Goal: Information Seeking & Learning: Learn about a topic

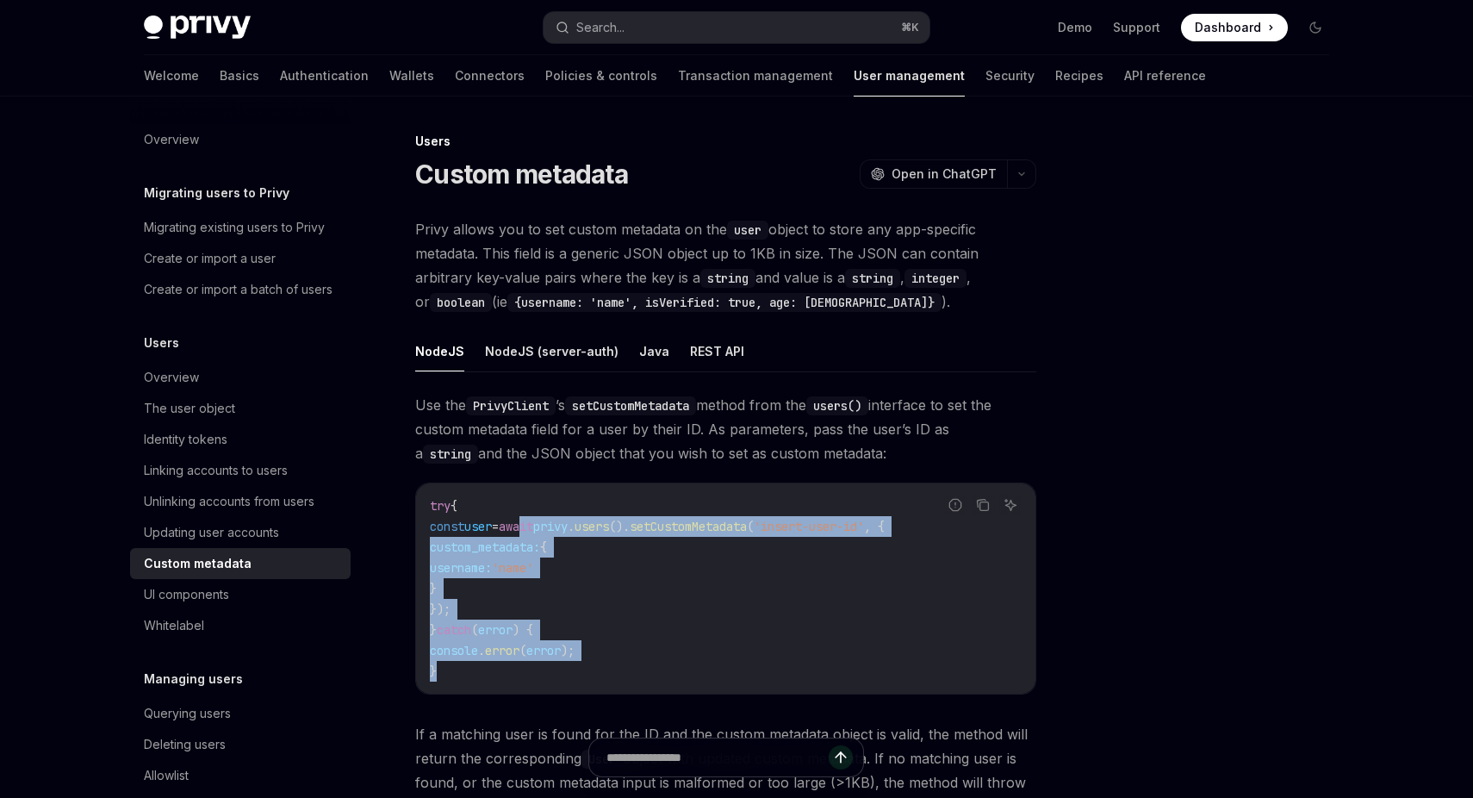
drag, startPoint x: 550, startPoint y: 525, endPoint x: 609, endPoint y: 674, distance: 159.3
click at [607, 671] on code "try { const user = await privy . users (). setCustomMetadata ( 'insert-user-id'…" at bounding box center [726, 588] width 592 height 186
click at [609, 674] on code "try { const user = await privy . users (). setCustomMetadata ( 'insert-user-id'…" at bounding box center [726, 588] width 592 height 186
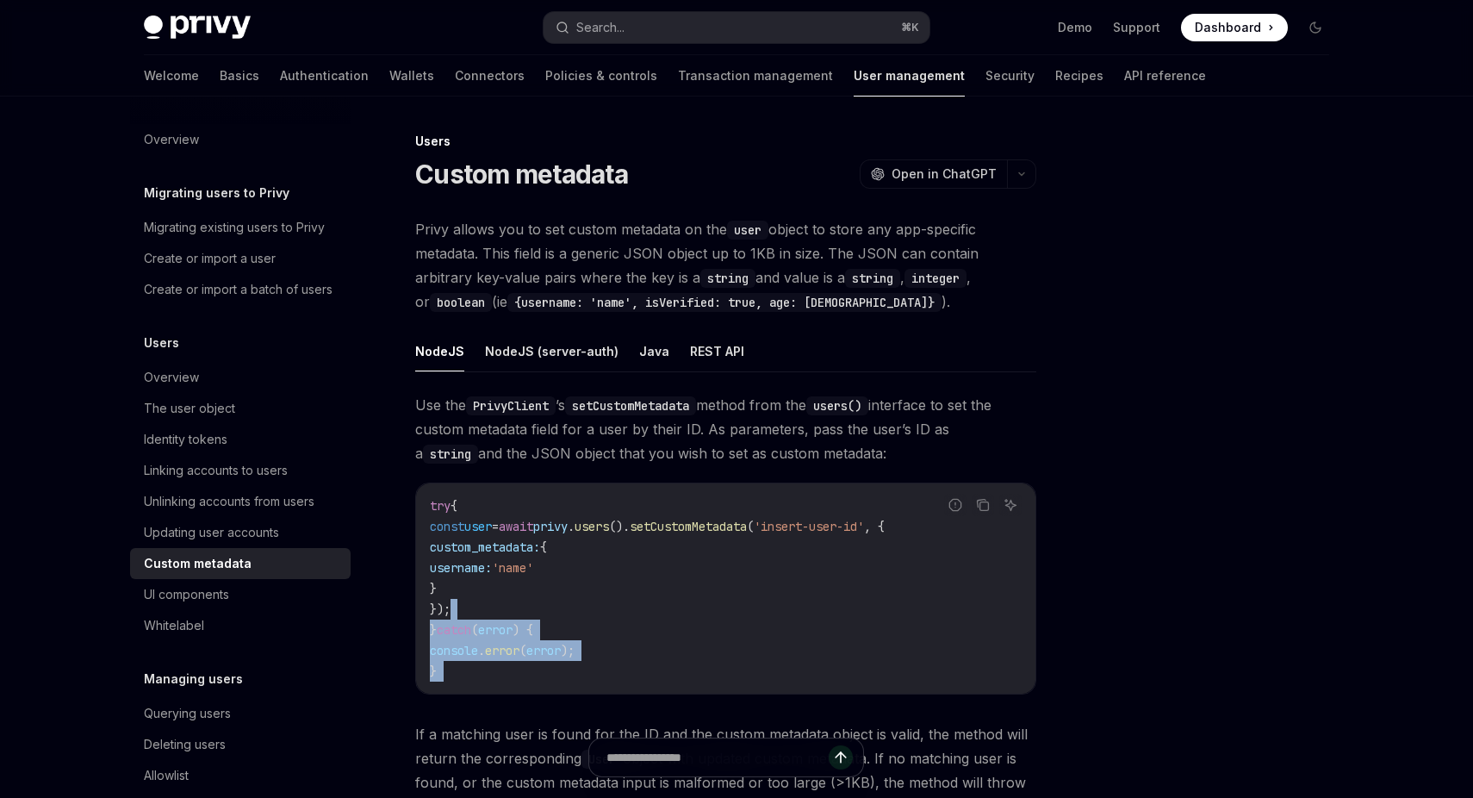
drag, startPoint x: 609, startPoint y: 674, endPoint x: 528, endPoint y: 597, distance: 111.5
click at [528, 598] on code "try { const user = await privy . users (). setCustomMetadata ( 'insert-user-id'…" at bounding box center [726, 588] width 592 height 186
click at [528, 597] on code "try { const user = await privy . users (). setCustomMetadata ( 'insert-user-id'…" at bounding box center [726, 588] width 592 height 186
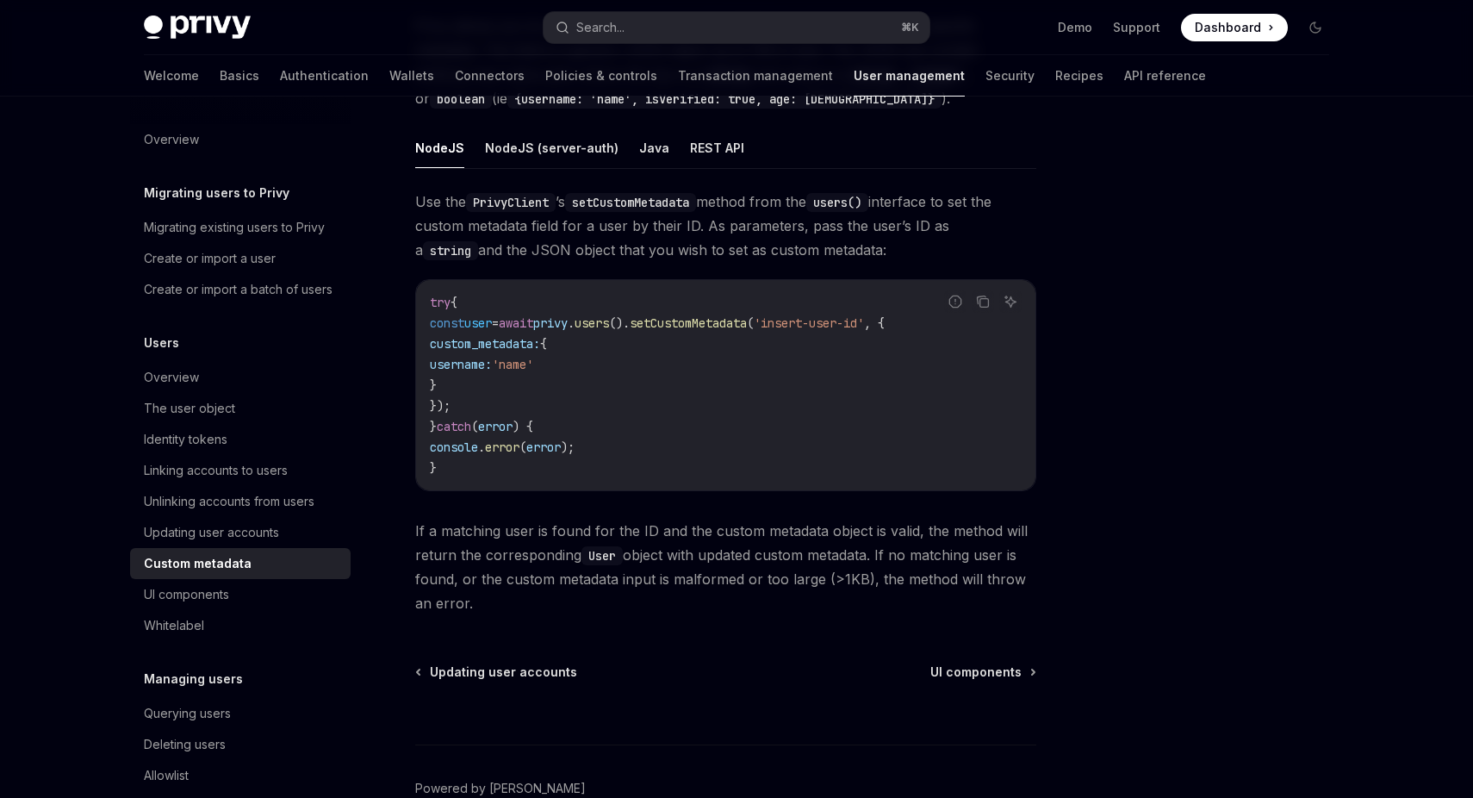
scroll to position [197, 0]
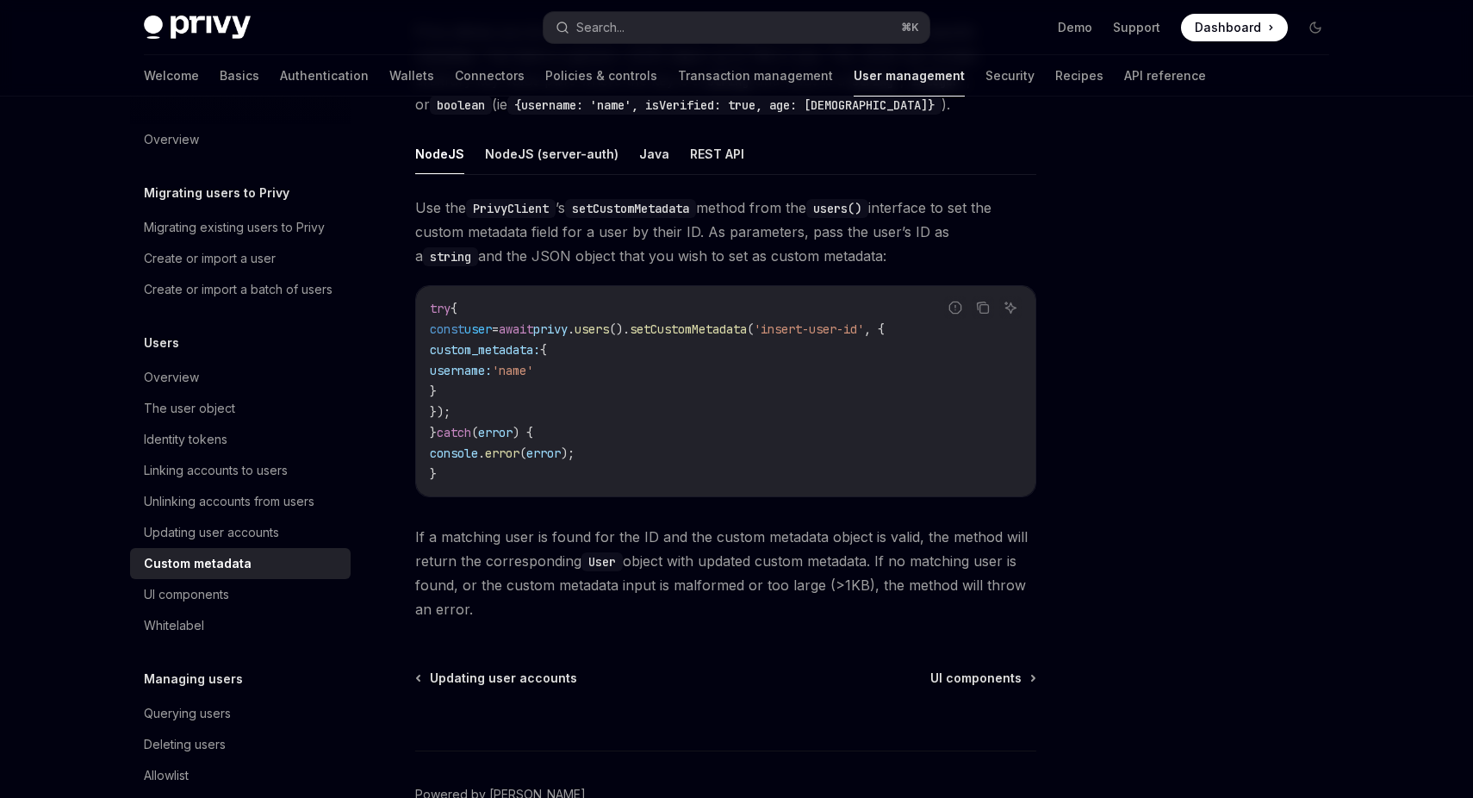
click at [840, 326] on span "'insert-user-id'" at bounding box center [809, 329] width 110 height 16
drag, startPoint x: 840, startPoint y: 326, endPoint x: 904, endPoint y: 326, distance: 64.6
click at [864, 326] on span "'insert-user-id'" at bounding box center [809, 329] width 110 height 16
click at [904, 326] on div "Report incorrect code" at bounding box center [955, 334] width 121 height 17
click at [506, 354] on span "custom_metadata:" at bounding box center [485, 350] width 110 height 16
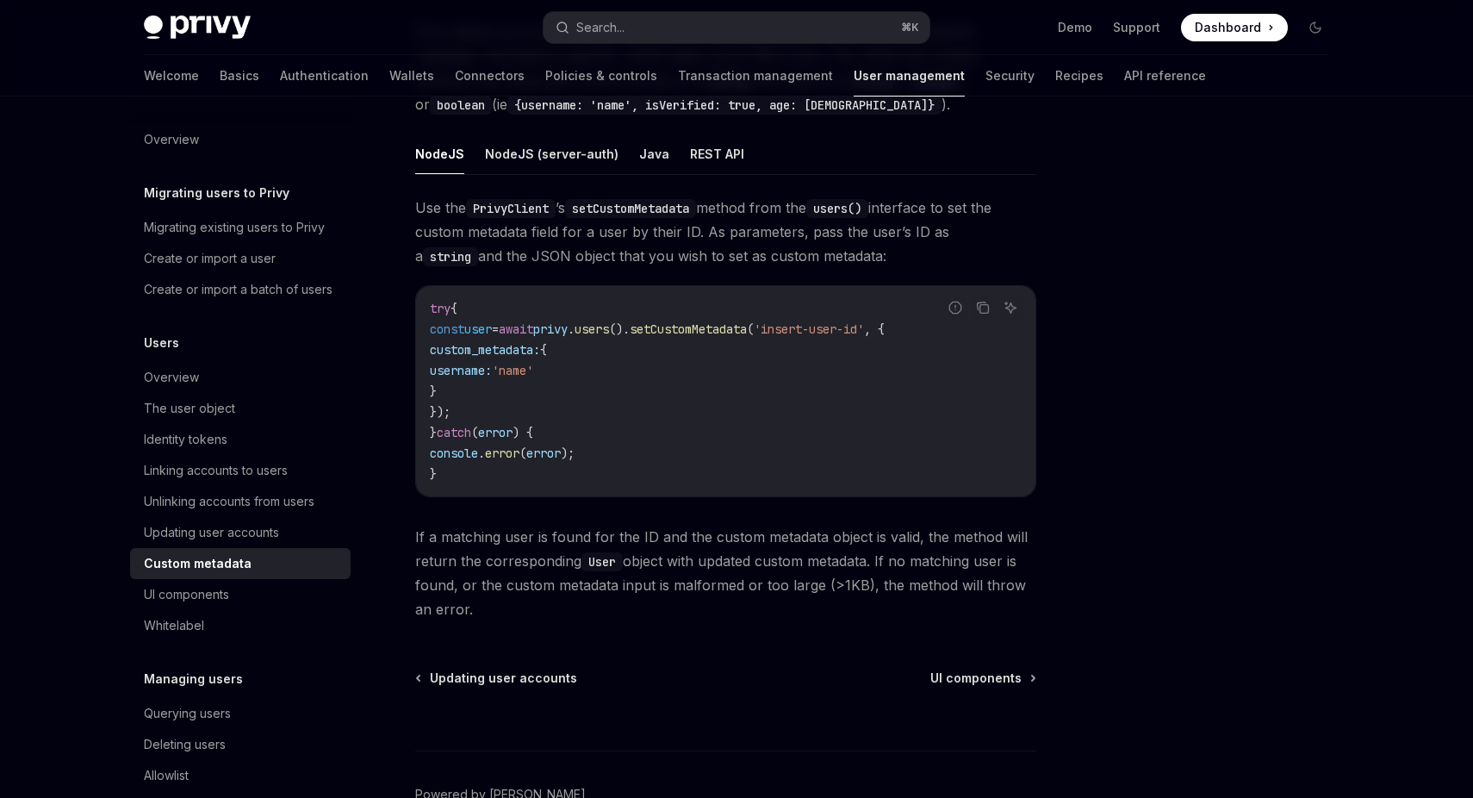
drag, startPoint x: 506, startPoint y: 354, endPoint x: 569, endPoint y: 402, distance: 79.3
click at [556, 395] on code "try { const user = await privy . users (). setCustomMetadata ( 'insert-user-id'…" at bounding box center [726, 391] width 592 height 186
click at [569, 402] on code "try { const user = await privy . users (). setCustomMetadata ( 'insert-user-id'…" at bounding box center [726, 391] width 592 height 186
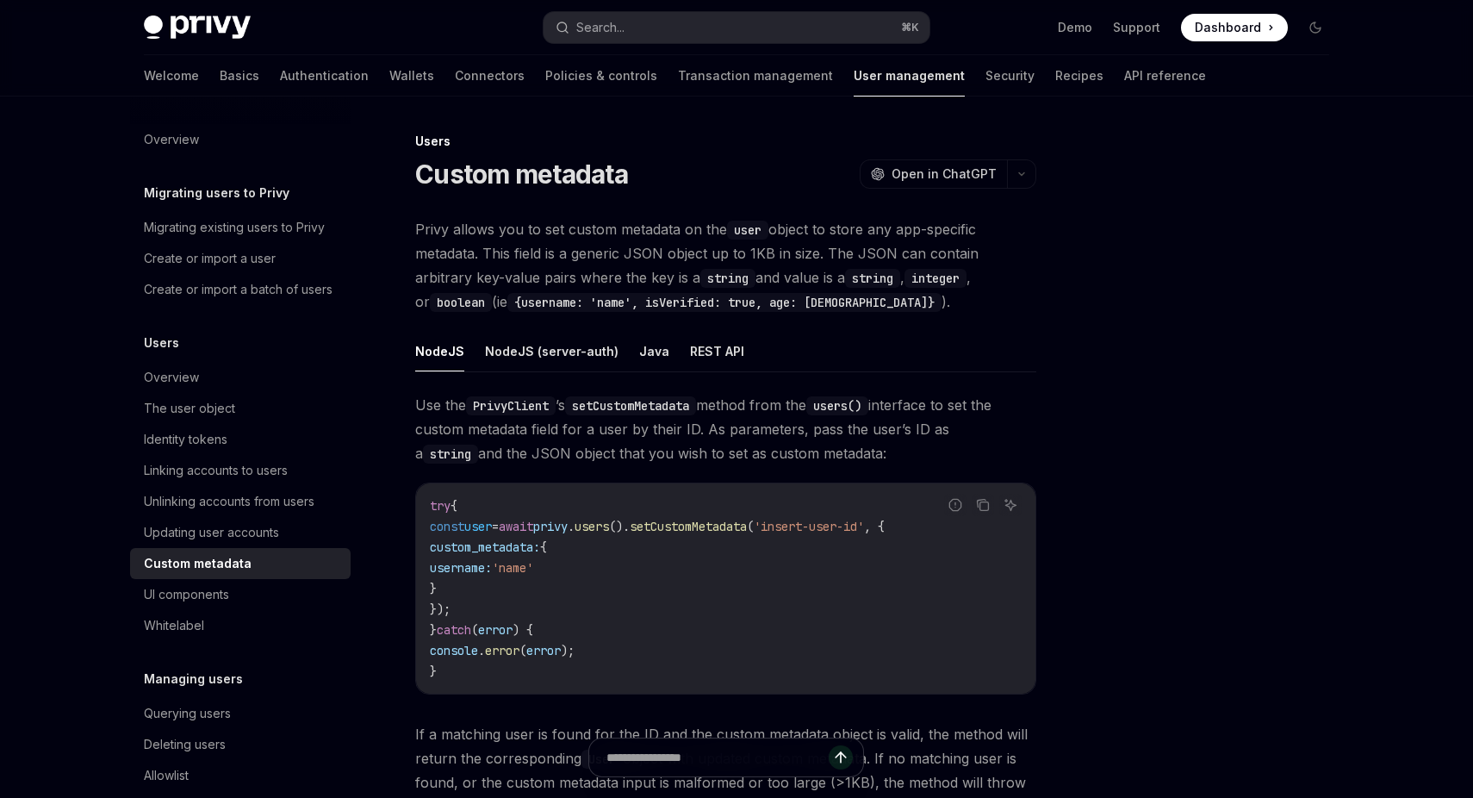
click at [486, 245] on span "Privy allows you to set custom metadata on the user object to store any app-spe…" at bounding box center [725, 265] width 621 height 96
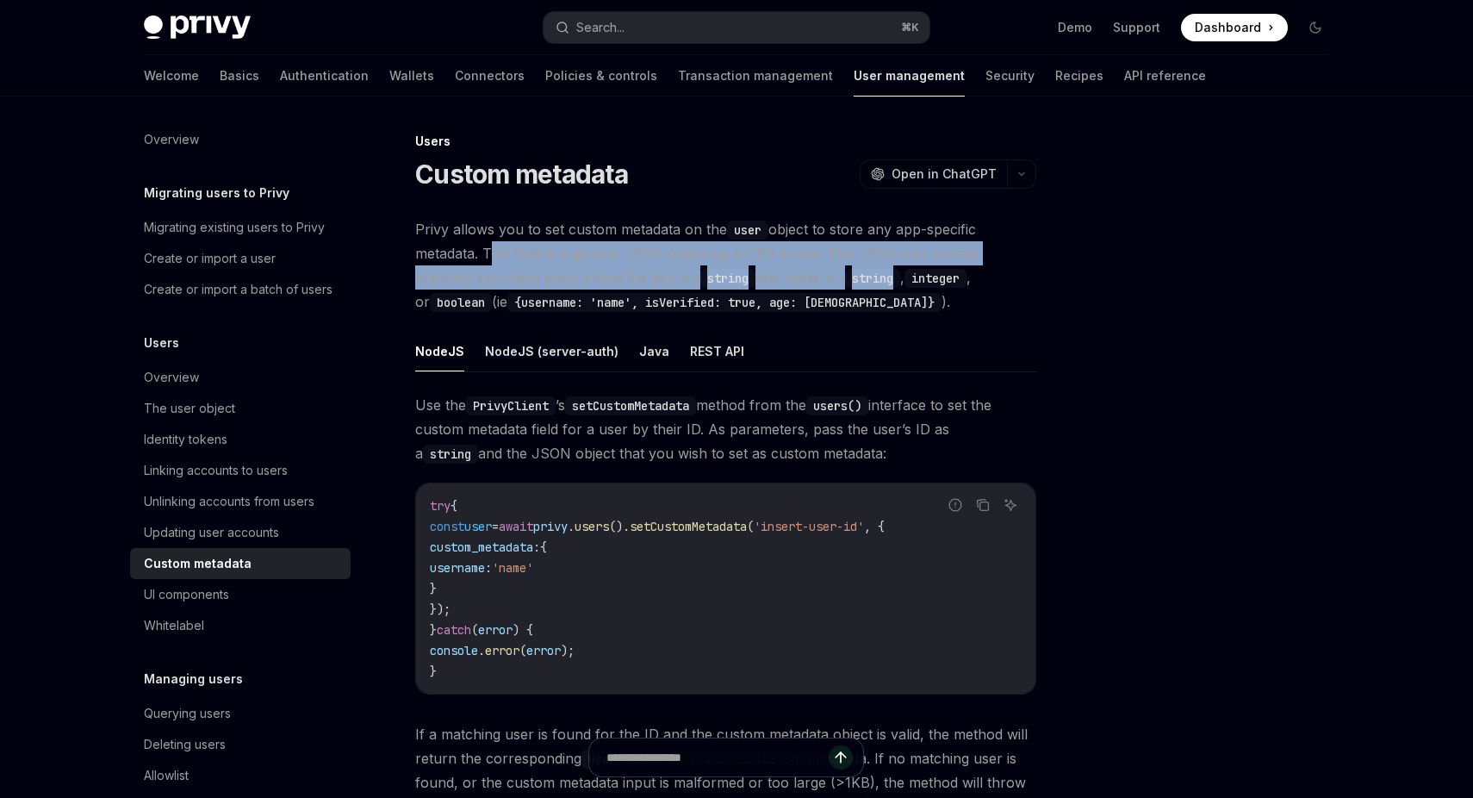
drag, startPoint x: 486, startPoint y: 245, endPoint x: 867, endPoint y: 284, distance: 383.6
click at [864, 284] on span "Privy allows you to set custom metadata on the user object to store any app-spe…" at bounding box center [725, 265] width 621 height 96
click at [904, 284] on code "integer" at bounding box center [935, 278] width 62 height 19
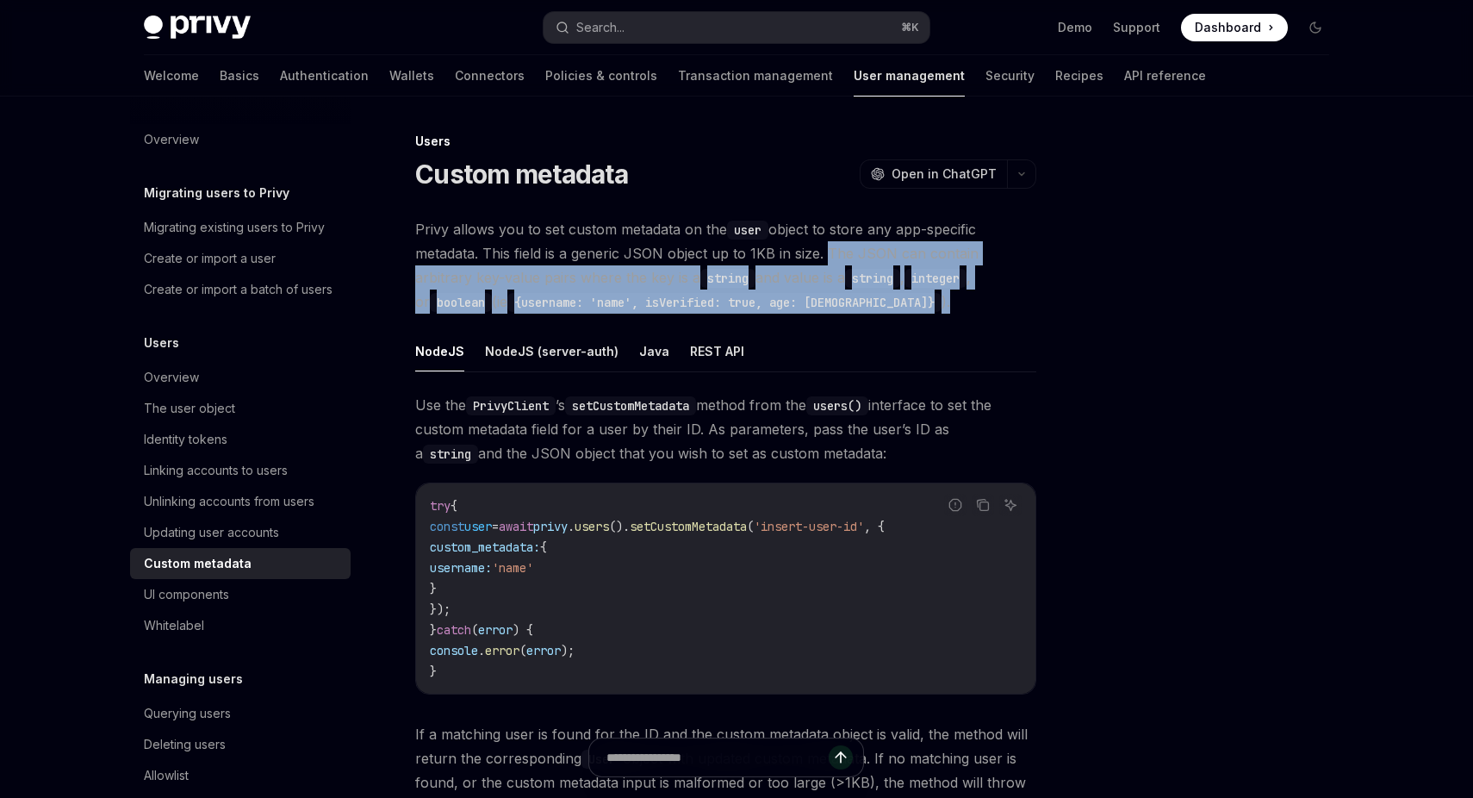
drag, startPoint x: 867, startPoint y: 300, endPoint x: 878, endPoint y: 248, distance: 52.7
click at [873, 249] on span "Privy allows you to set custom metadata on the user object to store any app-spe…" at bounding box center [725, 265] width 621 height 96
click at [878, 248] on span "Privy allows you to set custom metadata on the user object to store any app-spe…" at bounding box center [725, 265] width 621 height 96
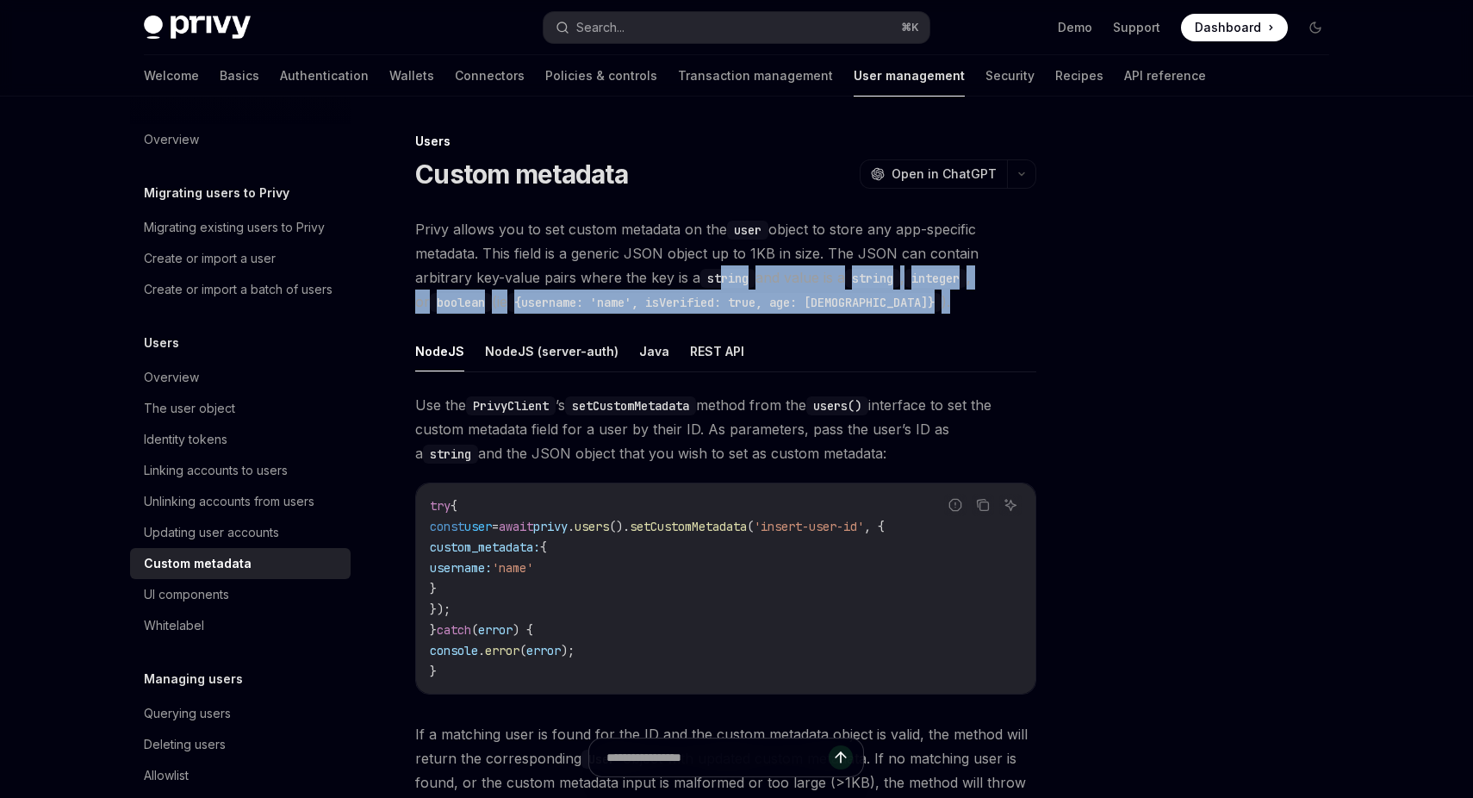
drag, startPoint x: 857, startPoint y: 296, endPoint x: 664, endPoint y: 265, distance: 195.4
click at [664, 265] on span "Privy allows you to set custom metadata on the user object to store any app-spe…" at bounding box center [725, 265] width 621 height 96
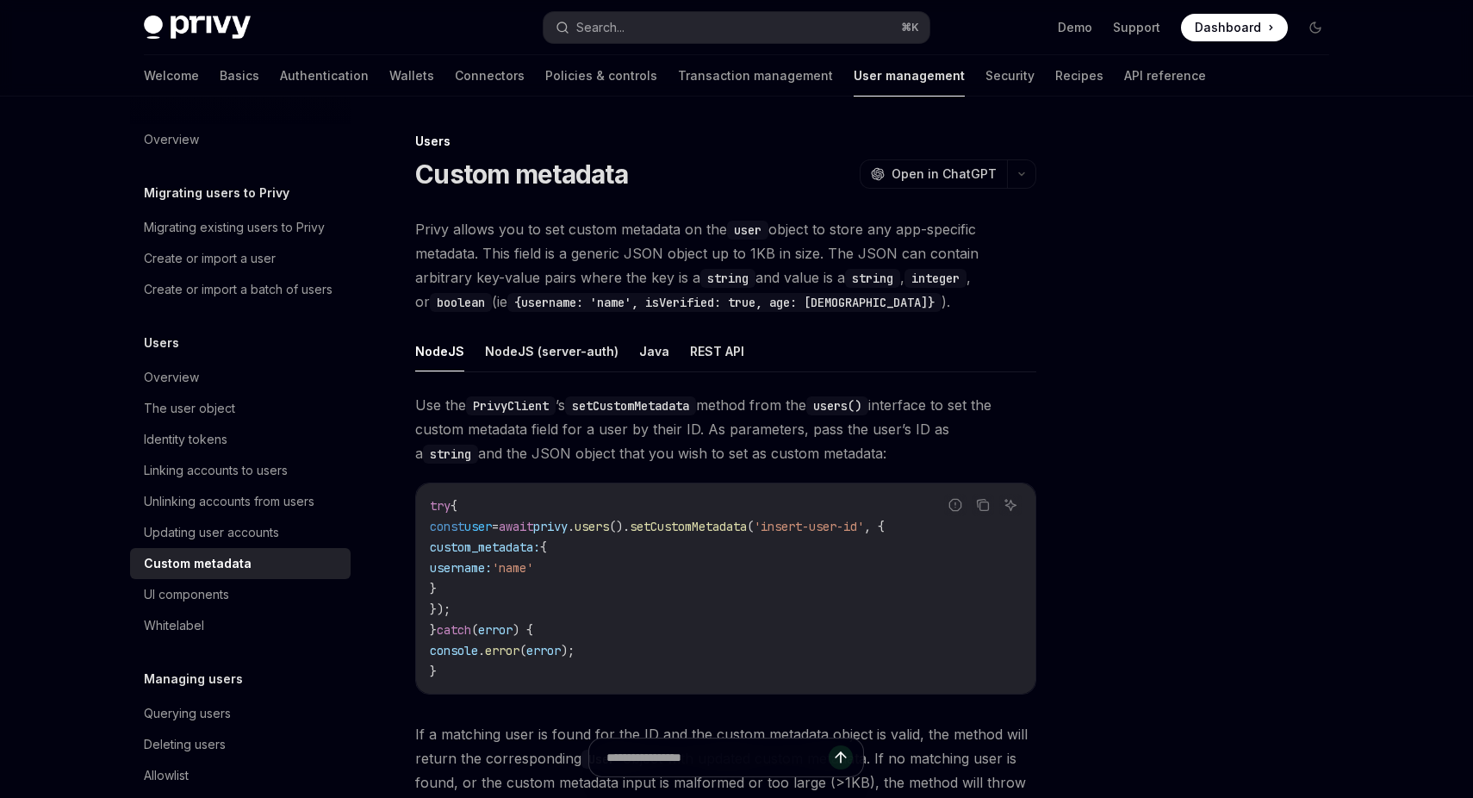
click at [621, 293] on code "{username: 'name', isVerified: true, age: [DEMOGRAPHIC_DATA]}" at bounding box center [724, 302] width 434 height 19
drag, startPoint x: 621, startPoint y: 293, endPoint x: 734, endPoint y: 293, distance: 112.8
click at [715, 293] on code "{username: 'name', isVerified: true, age: [DEMOGRAPHIC_DATA]}" at bounding box center [724, 302] width 434 height 19
click at [734, 293] on code "{username: 'name', isVerified: true, age: [DEMOGRAPHIC_DATA]}" at bounding box center [724, 302] width 434 height 19
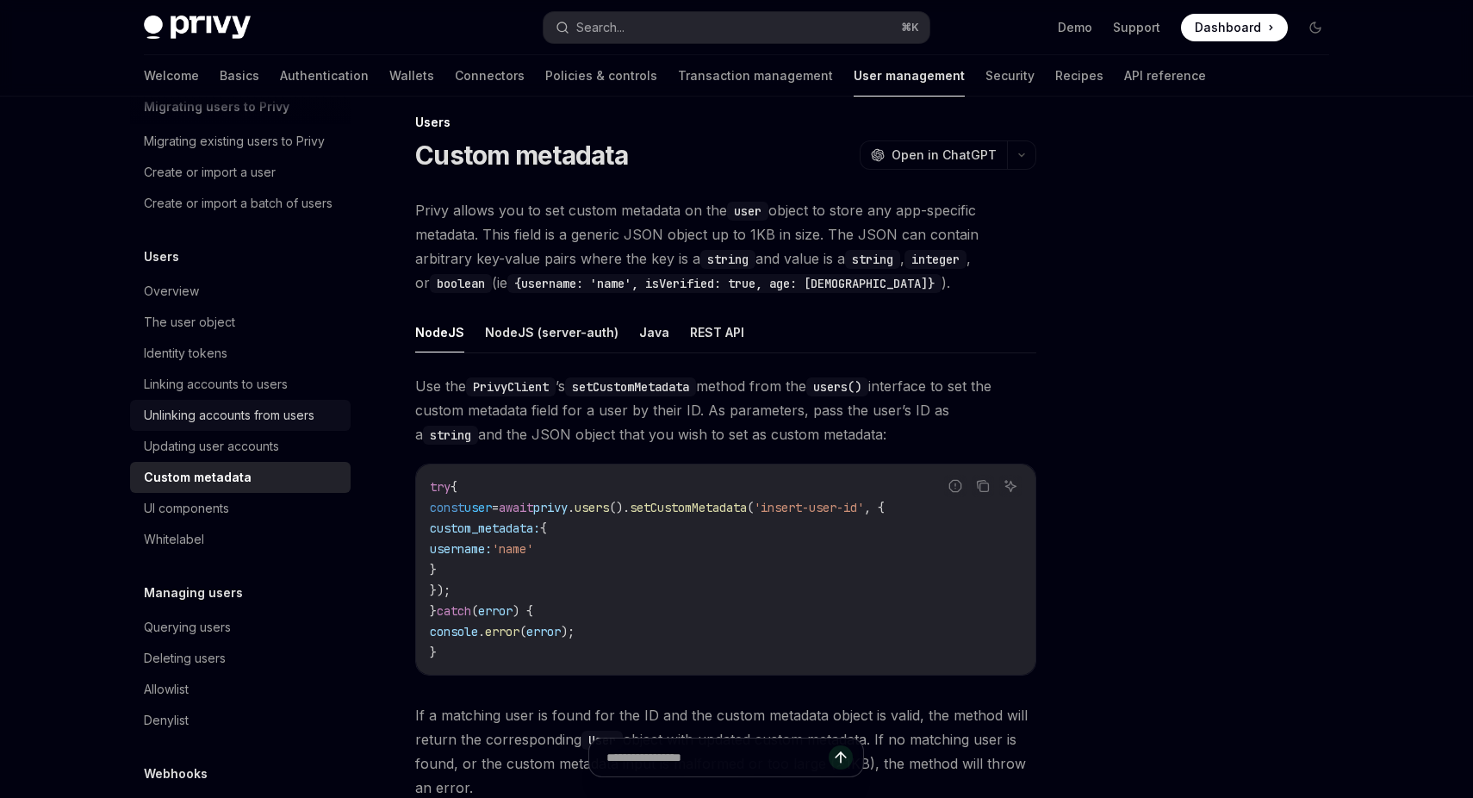
scroll to position [108, 0]
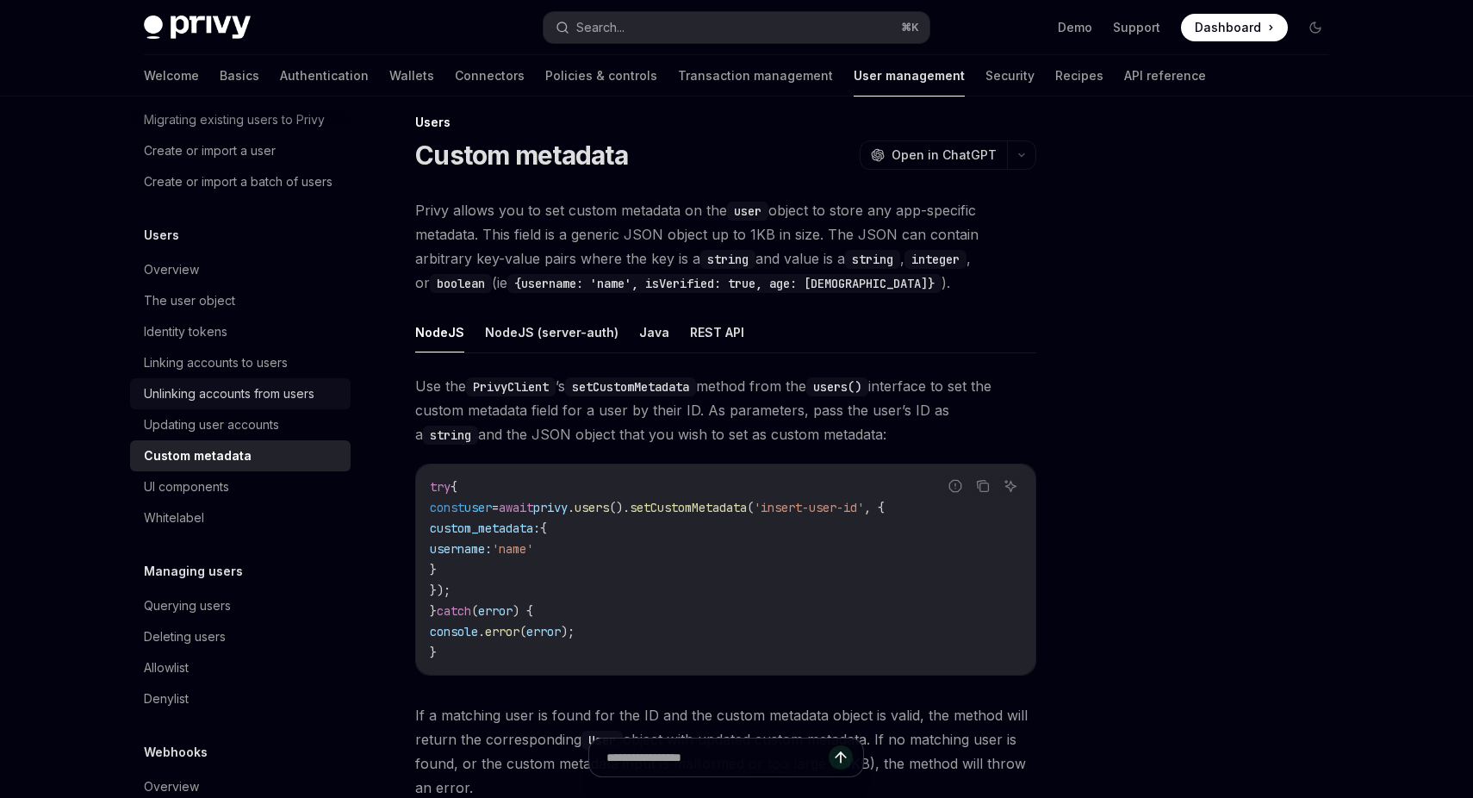
click at [276, 497] on link "UI components" at bounding box center [240, 486] width 221 height 31
type textarea "*"
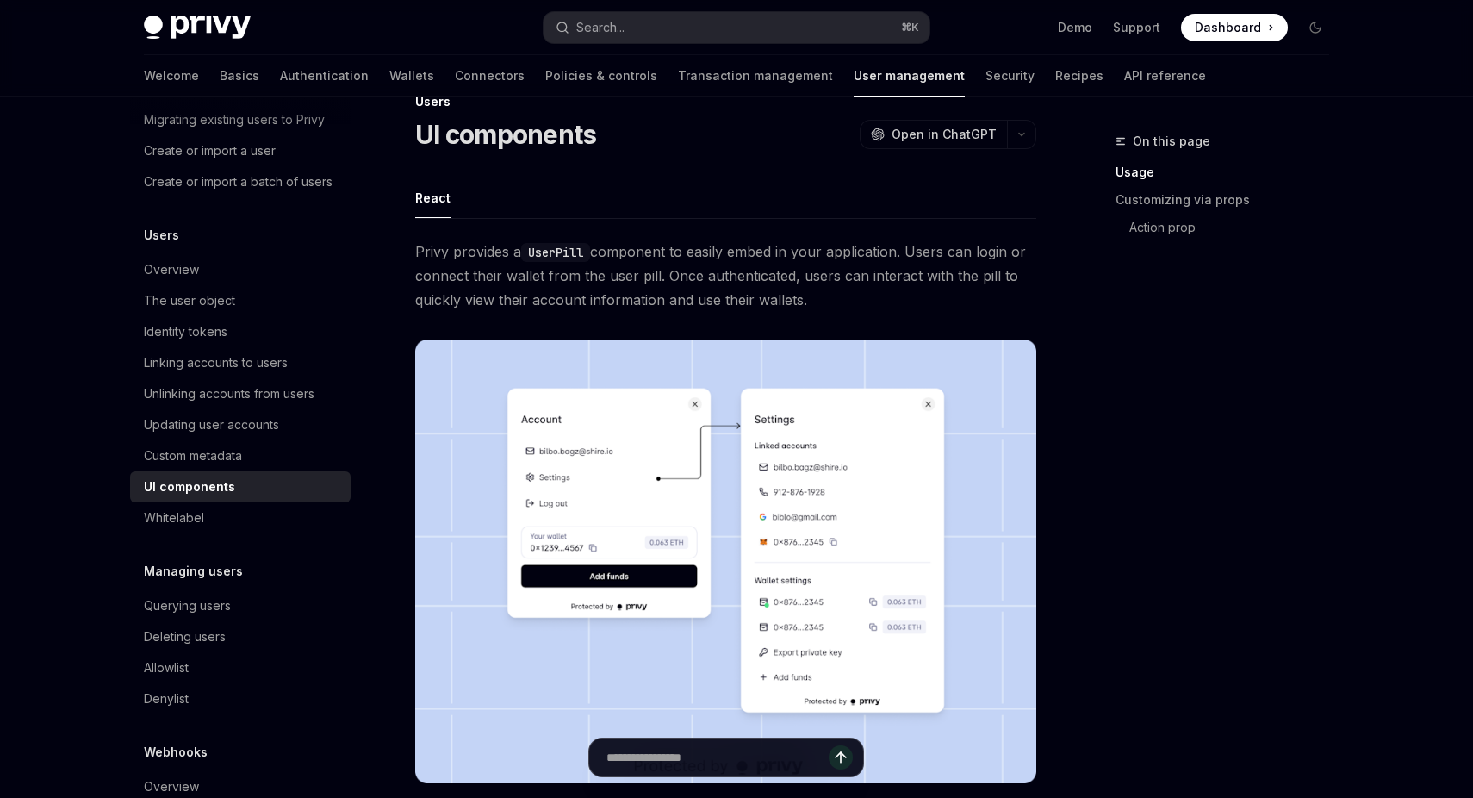
scroll to position [40, 0]
click at [552, 251] on code "UserPill" at bounding box center [555, 251] width 69 height 19
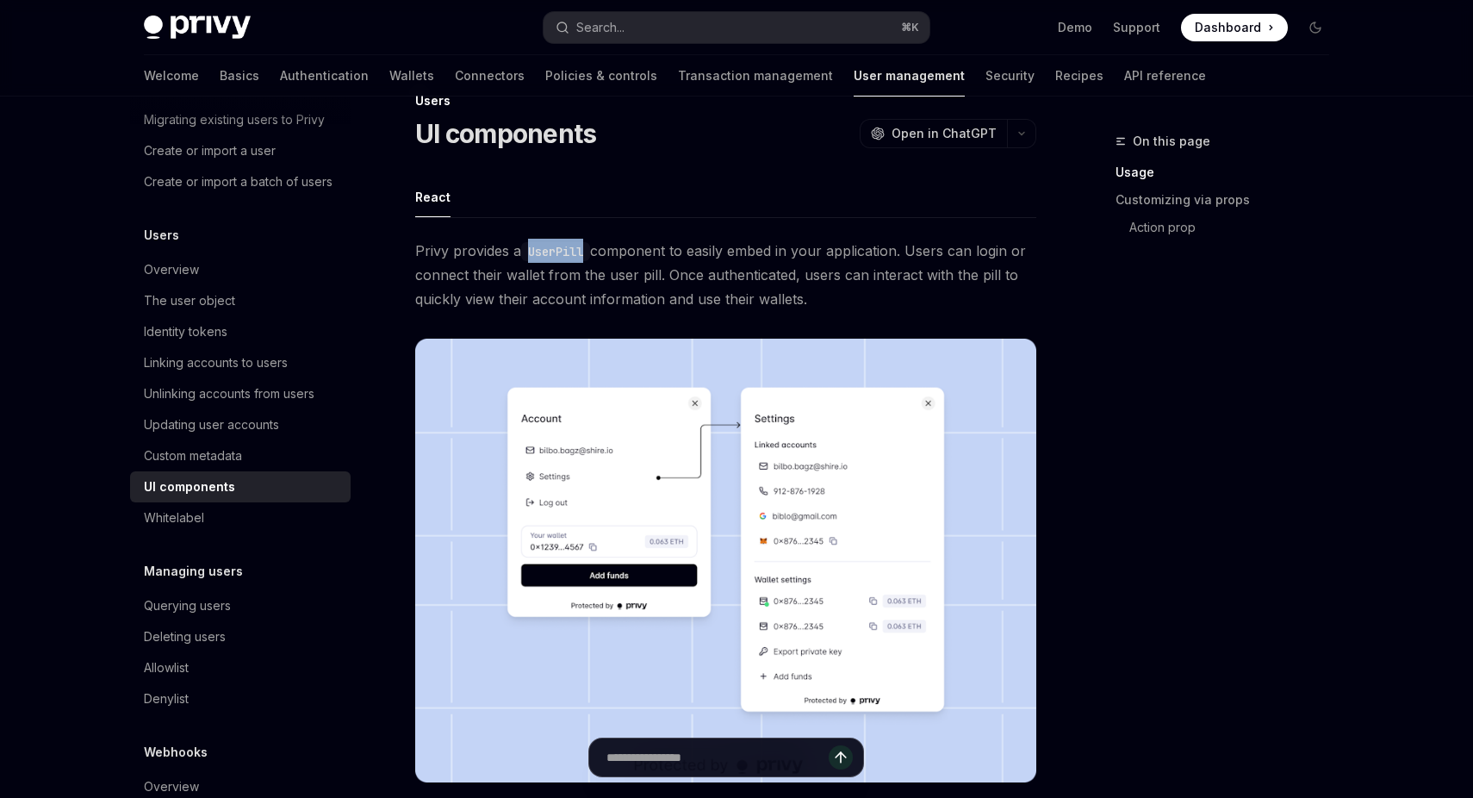
click at [552, 251] on code "UserPill" at bounding box center [555, 251] width 69 height 19
copy code "UserPill"
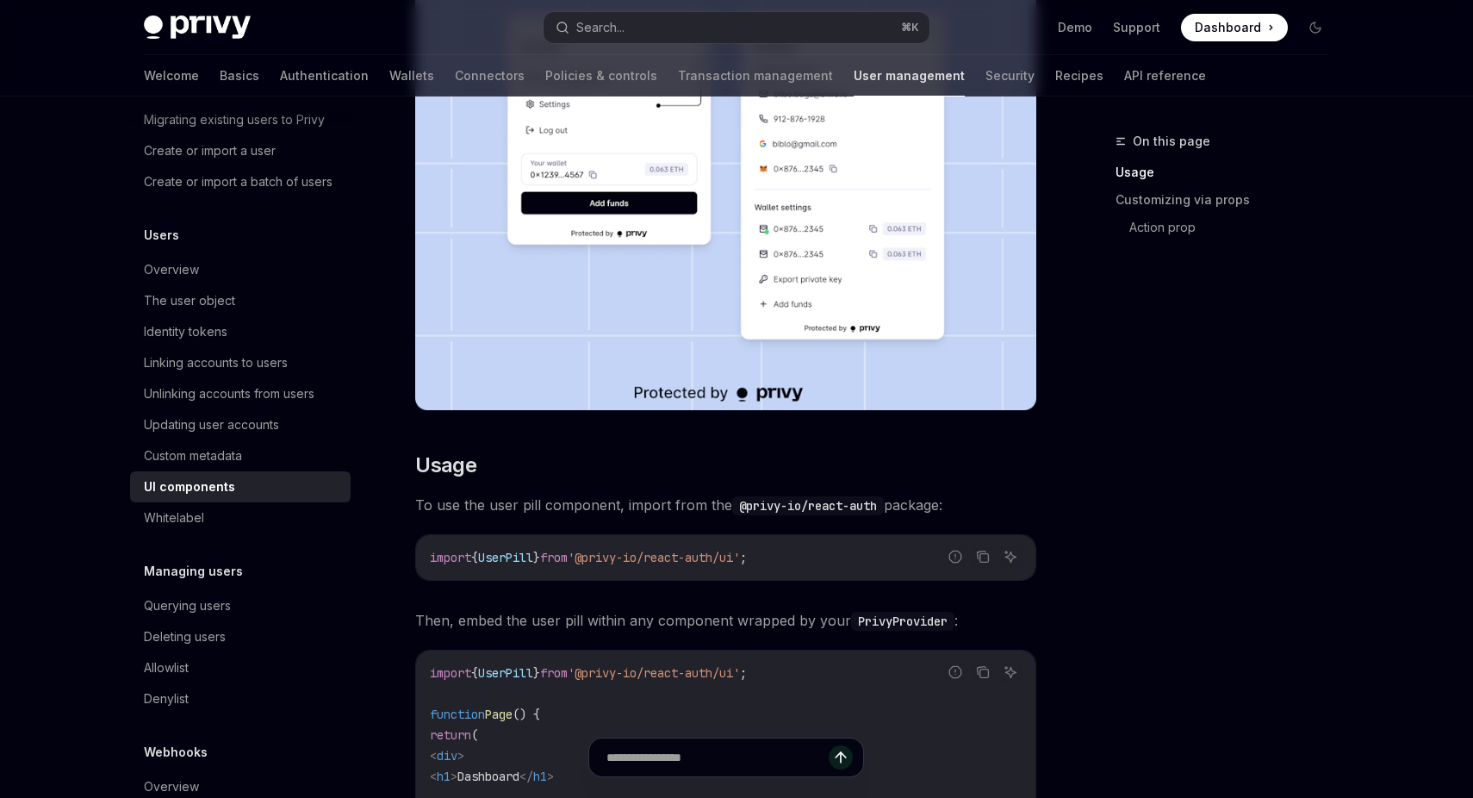
scroll to position [516, 0]
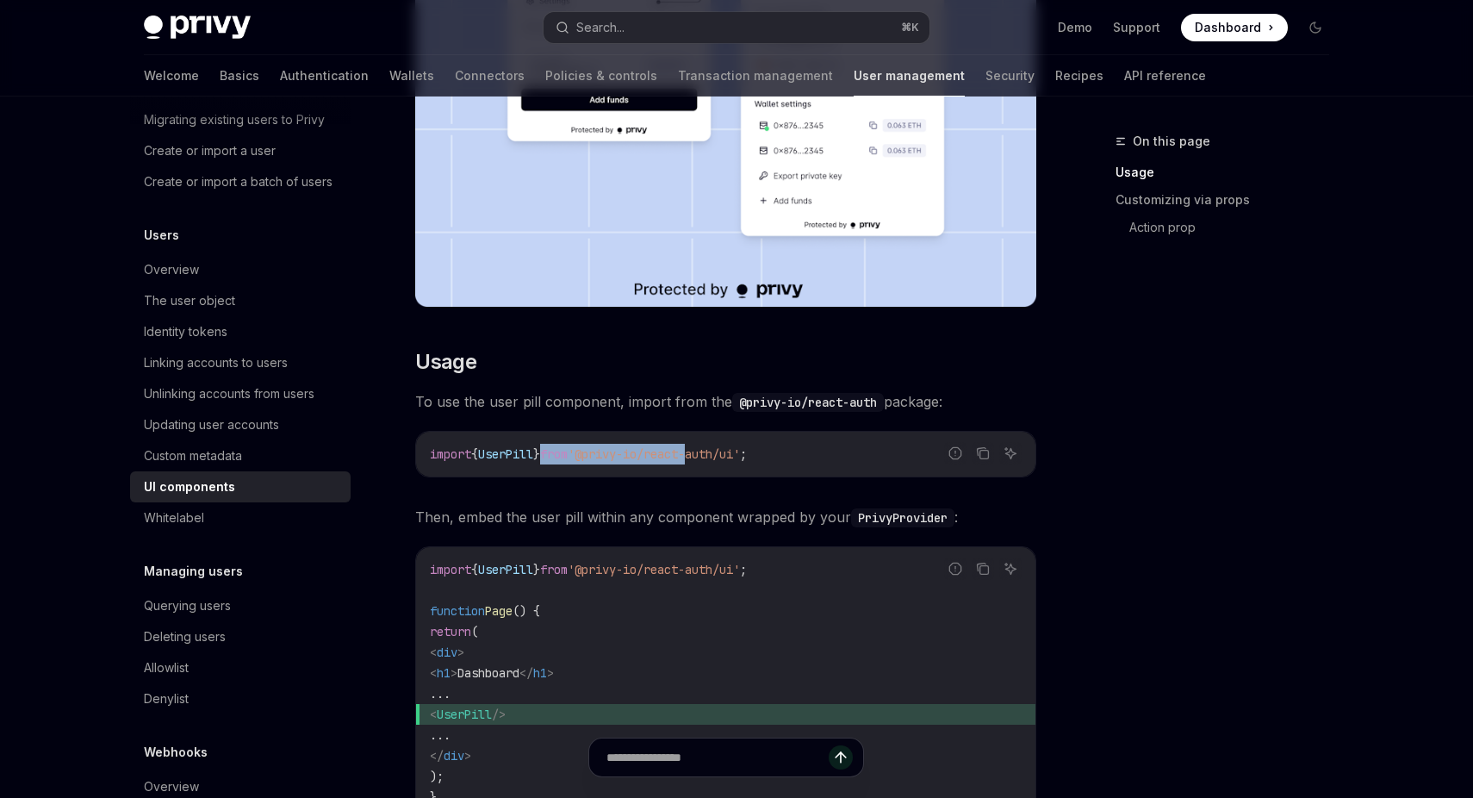
drag, startPoint x: 550, startPoint y: 450, endPoint x: 729, endPoint y: 453, distance: 179.2
click at [729, 453] on span "import { UserPill } from '@privy-io/react-auth/ui' ;" at bounding box center [588, 454] width 317 height 16
click at [729, 453] on span "'@privy-io/react-auth/ui'" at bounding box center [654, 454] width 172 height 16
